Goal: Register for event/course

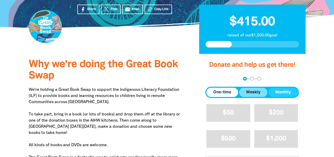
click at [249, 94] on span "Weekly" at bounding box center [253, 92] width 14 height 6
click at [222, 93] on span "One-time" at bounding box center [222, 92] width 18 height 6
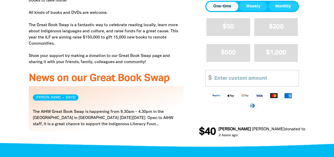
scroll to position [205, 0]
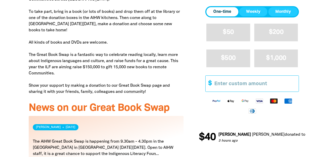
click at [222, 85] on input "Other Amount" at bounding box center [255, 84] width 88 height 16
click at [49, 41] on p "We're holding a Great Book Swap to support the Indigenous Literacy Foundation (…" at bounding box center [106, 39] width 155 height 111
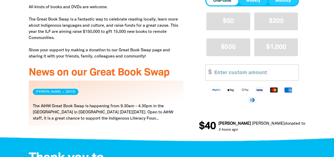
scroll to position [256, 0]
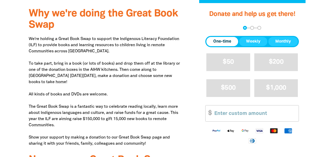
scroll to position [155, 0]
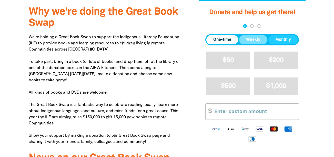
click at [244, 40] on button "Weekly" at bounding box center [253, 39] width 28 height 9
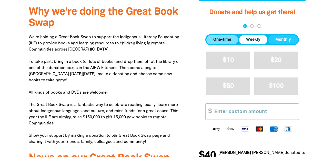
click at [229, 39] on span "One-time" at bounding box center [222, 40] width 18 height 6
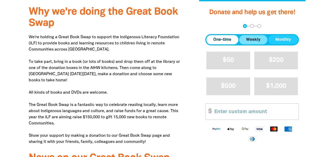
click at [252, 37] on span "Weekly" at bounding box center [253, 40] width 14 height 6
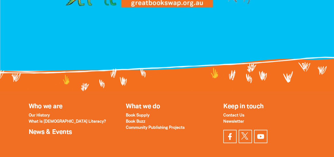
scroll to position [807, 0]
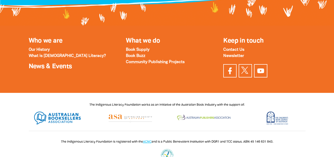
click at [333, 136] on div at bounding box center [167, 149] width 334 height 27
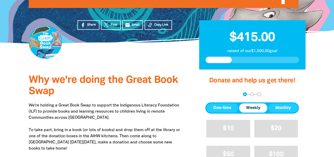
scroll to position [88, 0]
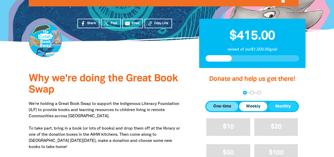
click at [221, 106] on span "One-time" at bounding box center [222, 106] width 18 height 6
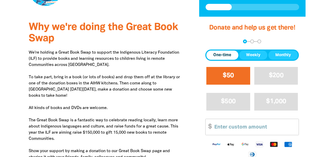
click at [230, 81] on button "$50" at bounding box center [228, 76] width 44 height 18
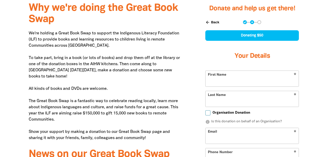
scroll to position [162, 0]
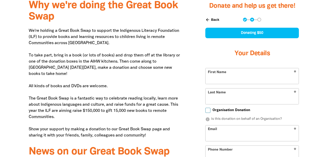
select select "AU"
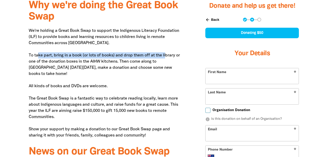
drag, startPoint x: 39, startPoint y: 55, endPoint x: 167, endPoint y: 55, distance: 128.2
click at [167, 55] on p "We're holding a Great Book Swap to support the Indigenous Literacy Foundation (…" at bounding box center [106, 83] width 155 height 111
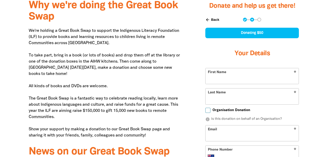
drag, startPoint x: 167, startPoint y: 55, endPoint x: 136, endPoint y: 64, distance: 31.9
click at [136, 64] on p "We're holding a Great Book Swap to support the Indigenous Literacy Foundation (…" at bounding box center [106, 83] width 155 height 111
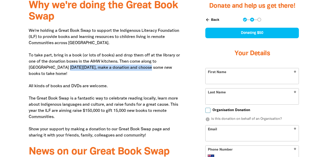
drag, startPoint x: 41, startPoint y: 67, endPoint x: 123, endPoint y: 67, distance: 81.3
click at [123, 67] on p "We're holding a Great Book Swap to support the Indigenous Literacy Foundation (…" at bounding box center [106, 83] width 155 height 111
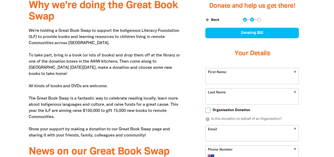
drag, startPoint x: 123, startPoint y: 67, endPoint x: 119, endPoint y: 75, distance: 8.3
click at [119, 75] on p "We're holding a Great Book Swap to support the Indigenous Literacy Foundation (…" at bounding box center [106, 83] width 155 height 111
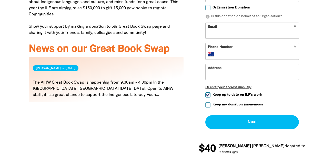
scroll to position [341, 0]
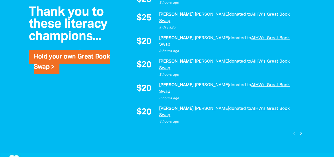
scroll to position [520, 0]
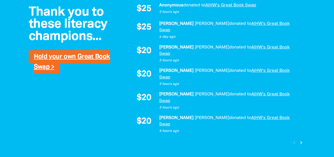
click at [97, 58] on link "Hold your own Great Book Swap >" at bounding box center [72, 62] width 76 height 16
select select "AU"
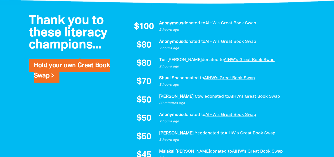
scroll to position [371, 0]
